Goal: Information Seeking & Learning: Find specific fact

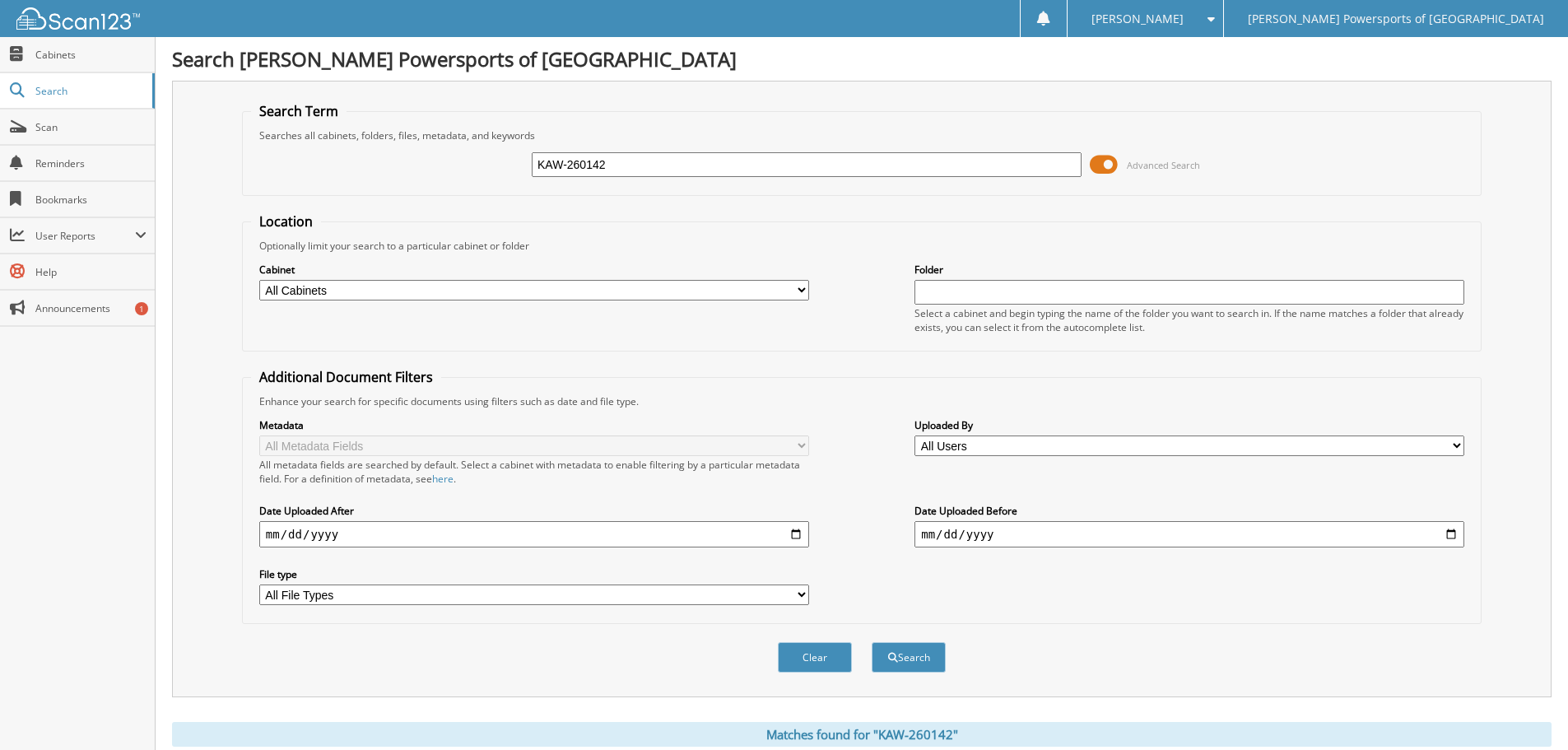
click at [607, 165] on input "KAW-260142" at bounding box center [807, 164] width 550 height 25
paste input "KAW-26974"
type input "KAW-26974"
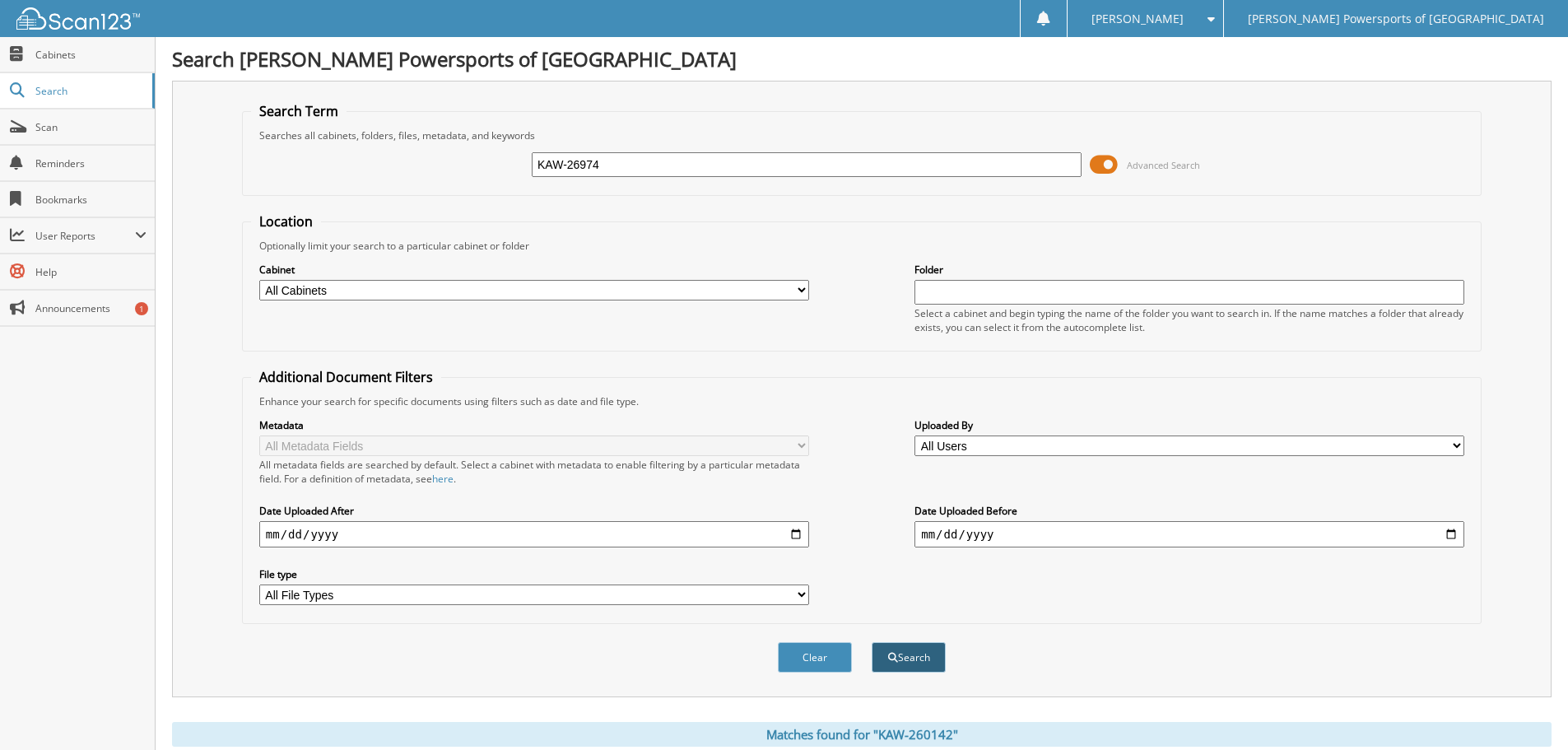
click at [921, 663] on button "Search" at bounding box center [909, 657] width 74 height 30
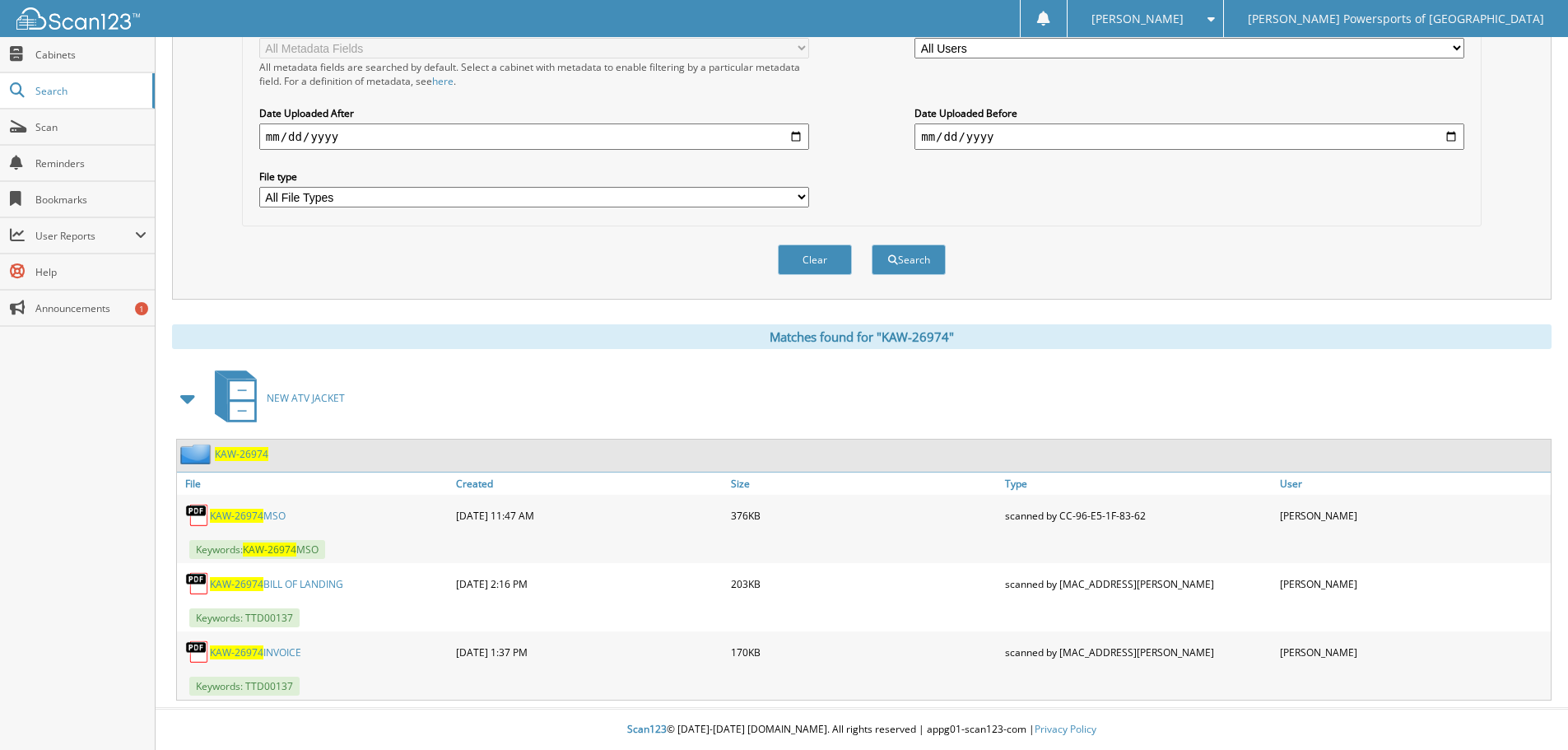
click at [277, 519] on link "KAW-26974 MSO" at bounding box center [248, 515] width 76 height 14
